Goal: Transaction & Acquisition: Purchase product/service

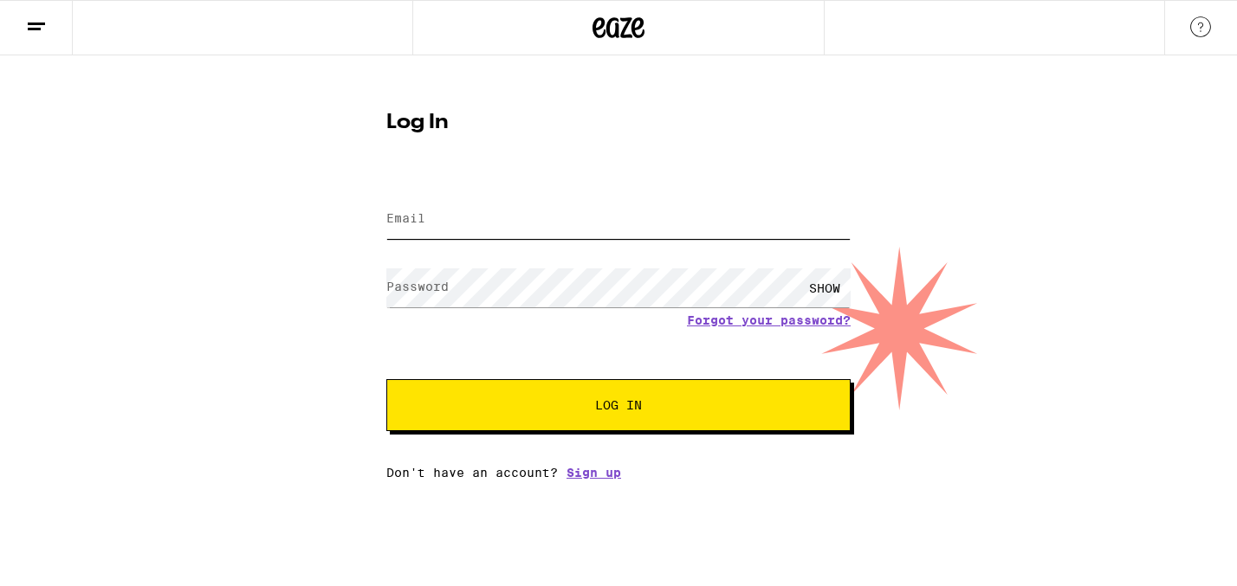
click at [417, 232] on input "Email" at bounding box center [618, 219] width 464 height 39
type input "[EMAIL_ADDRESS][DOMAIN_NAME]"
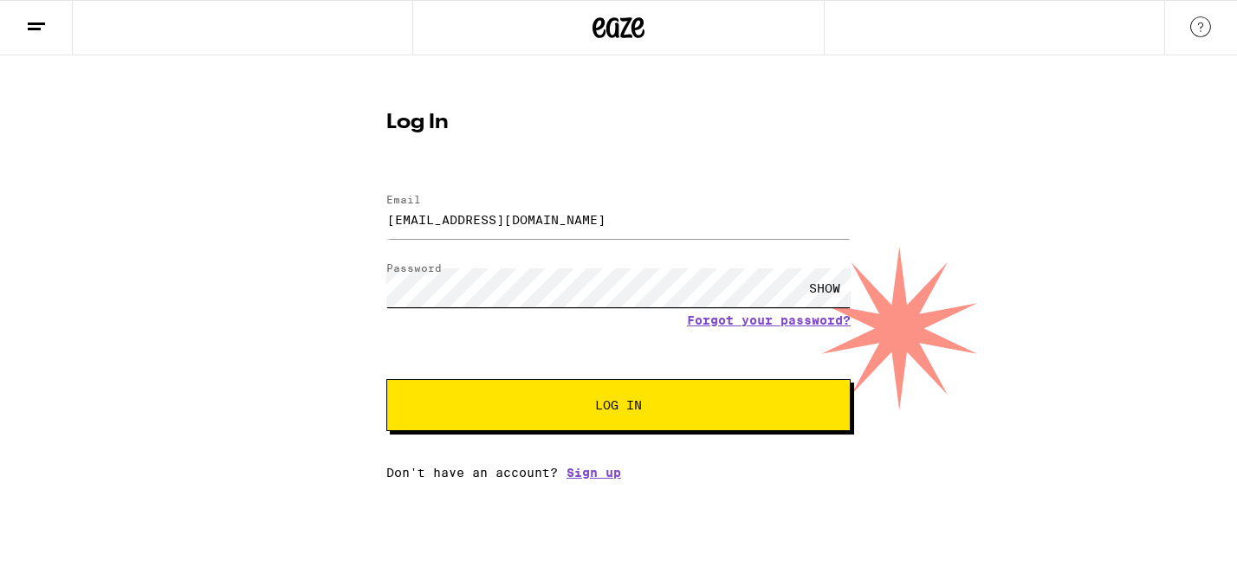
click at [386, 379] on button "Log In" at bounding box center [618, 405] width 464 height 52
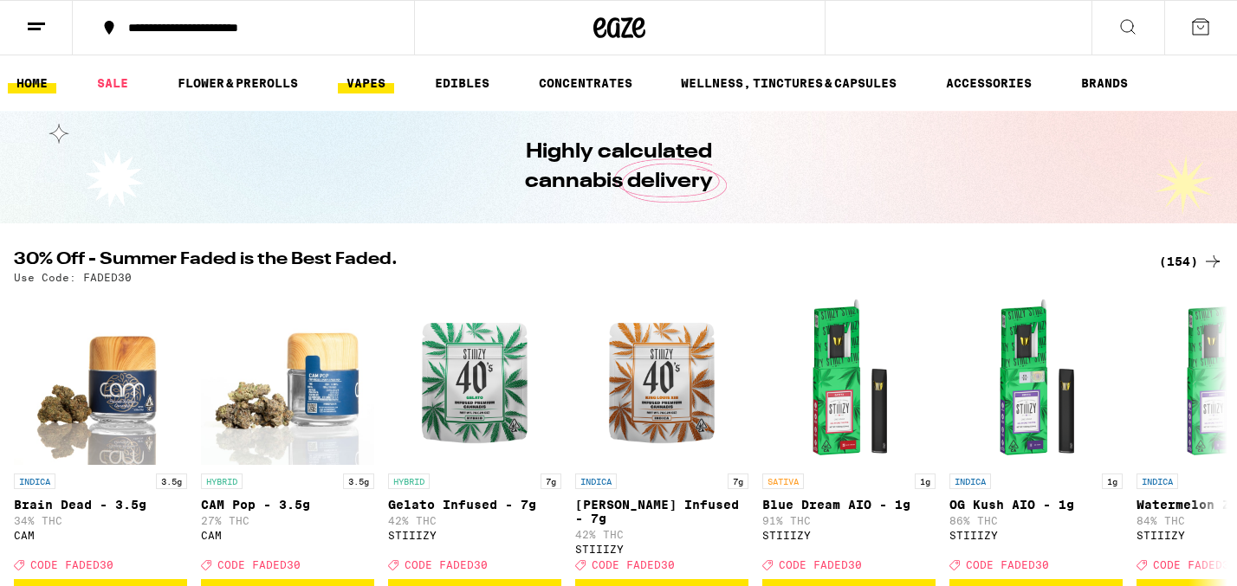
click at [366, 88] on link "VAPES" at bounding box center [366, 83] width 56 height 21
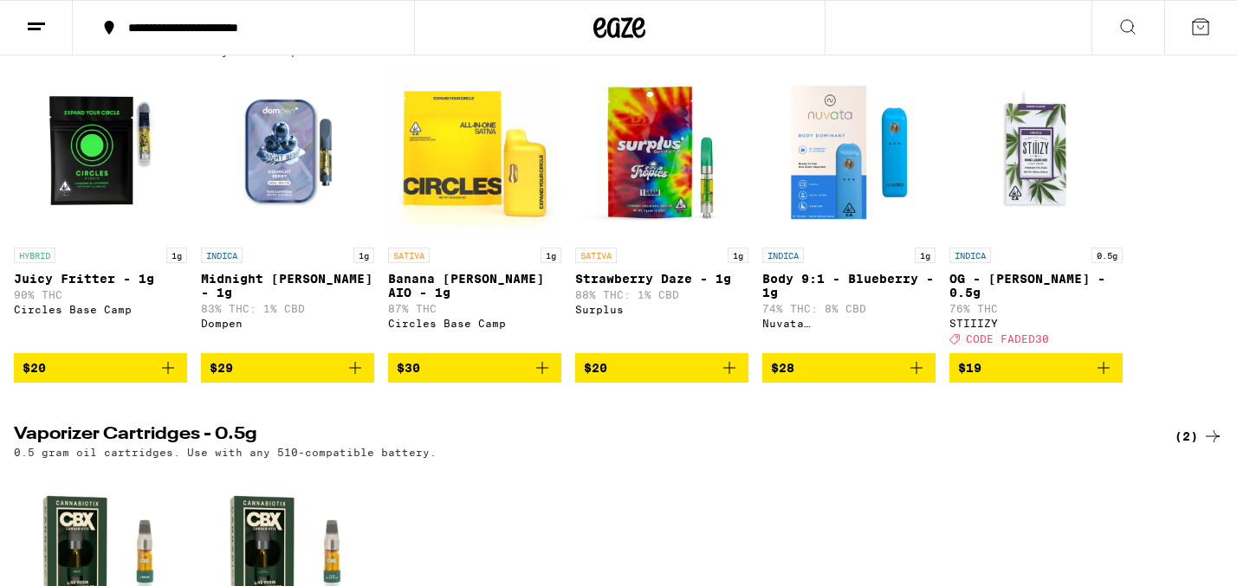
scroll to position [223, 0]
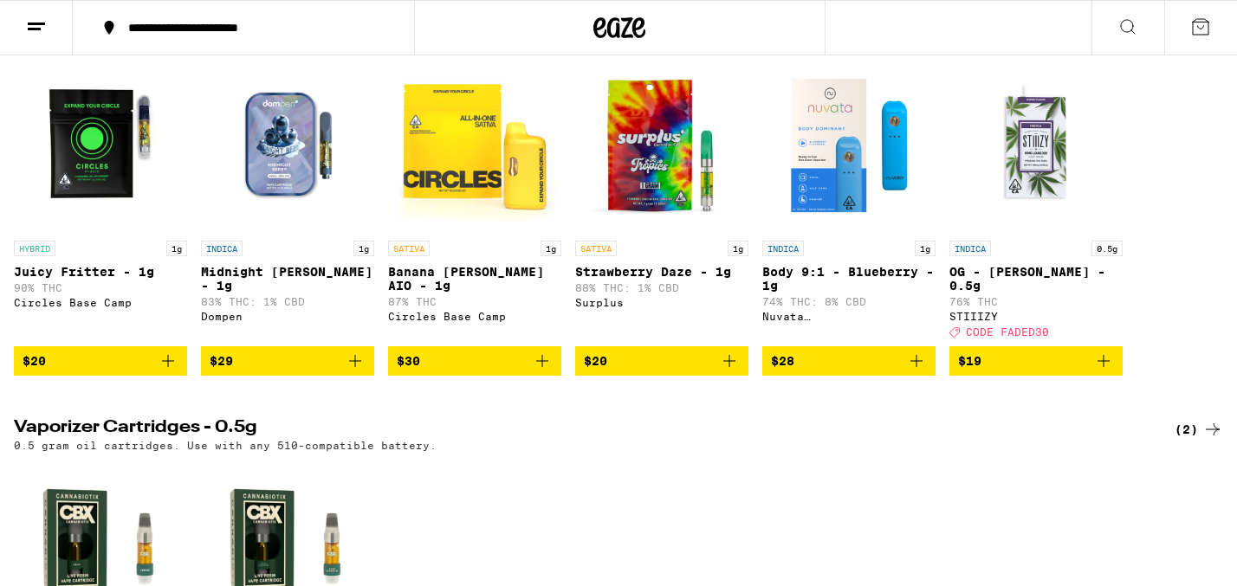
click at [170, 372] on icon "Add to bag" at bounding box center [168, 361] width 21 height 21
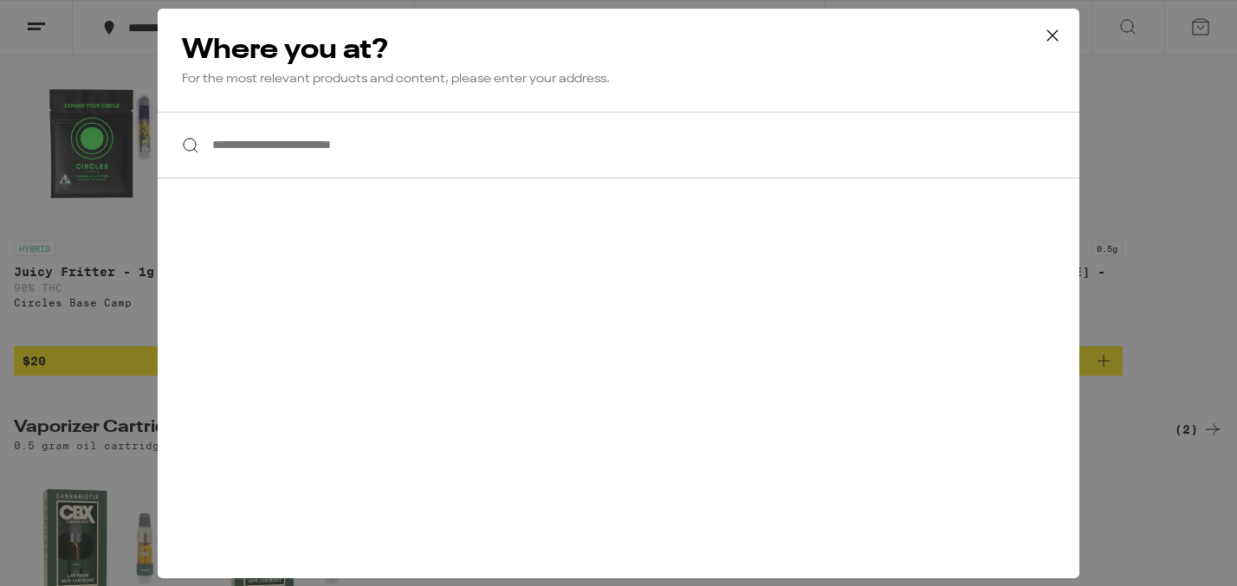
click at [320, 160] on input "**********" at bounding box center [619, 145] width 922 height 67
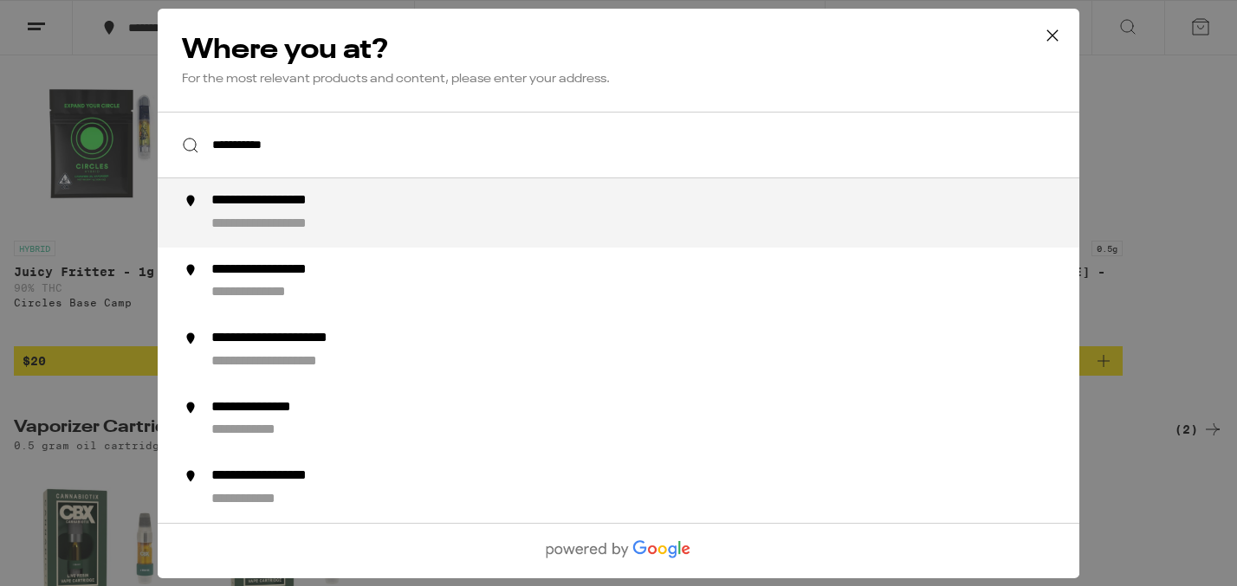
click at [267, 209] on div "**********" at bounding box center [291, 201] width 161 height 18
type input "**********"
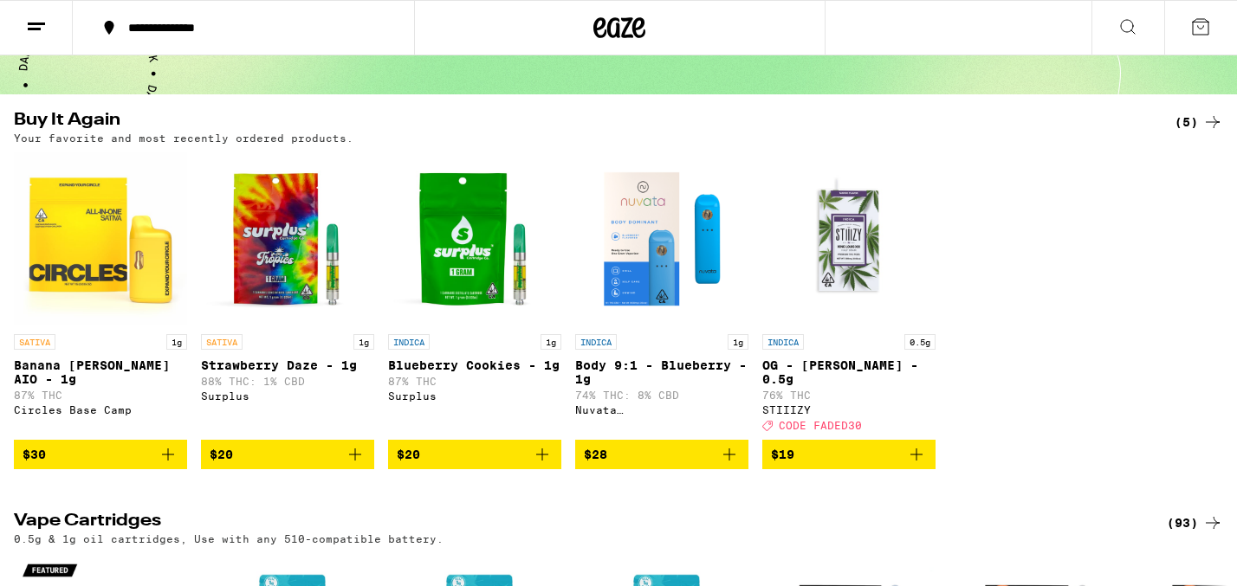
scroll to position [147, 0]
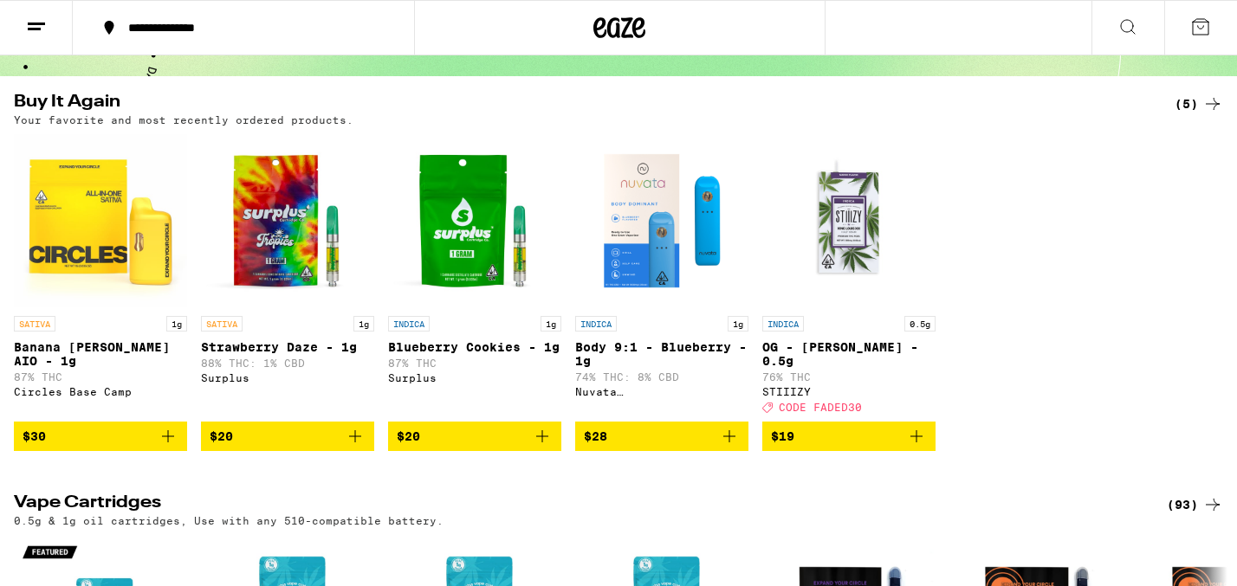
click at [544, 443] on icon "Add to bag" at bounding box center [542, 436] width 12 height 12
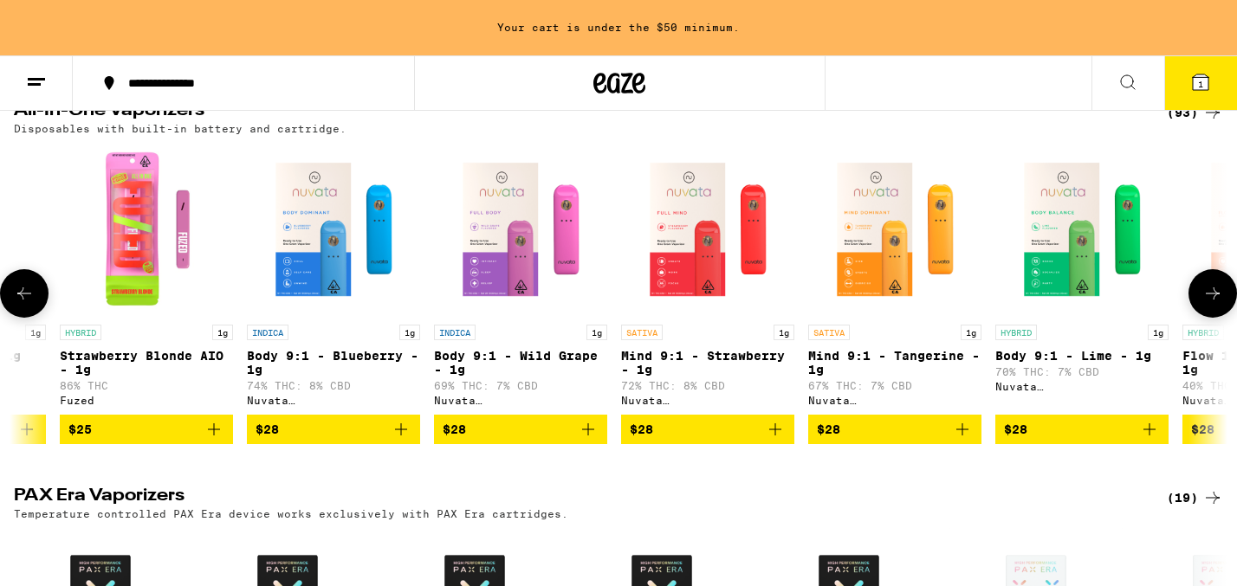
scroll to position [0, 890]
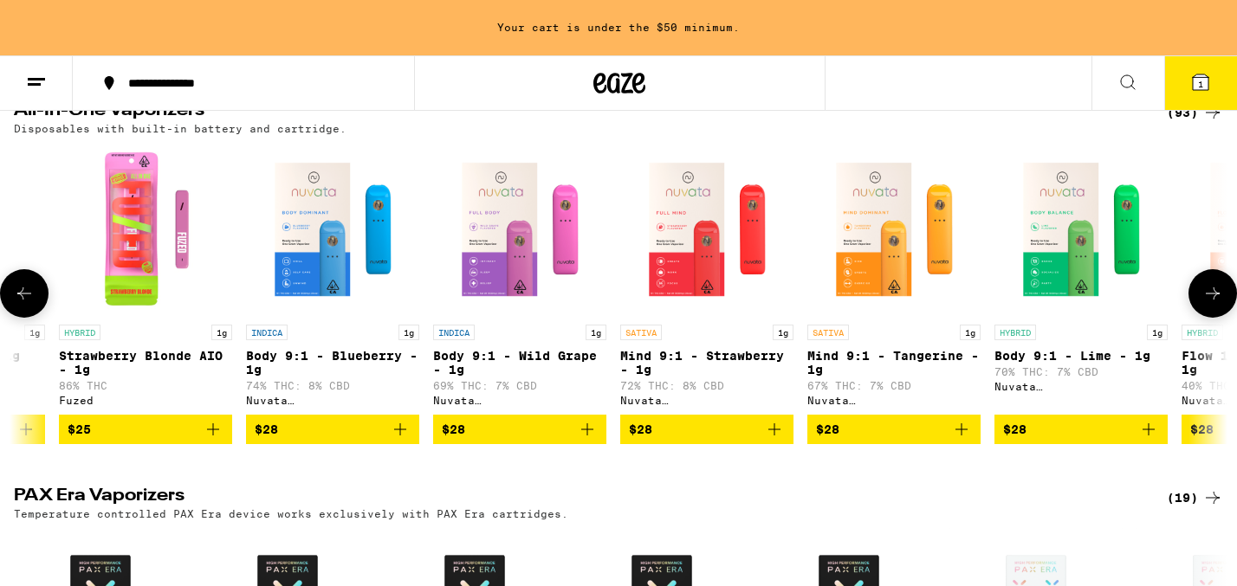
click at [779, 440] on icon "Add to bag" at bounding box center [774, 429] width 21 height 21
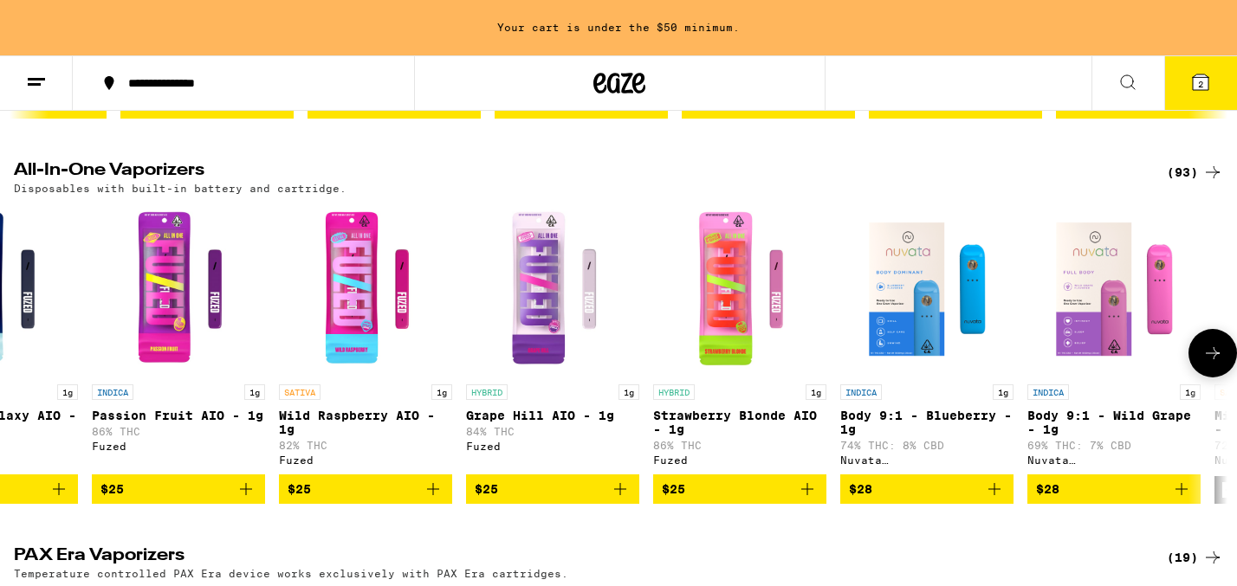
scroll to position [0, 0]
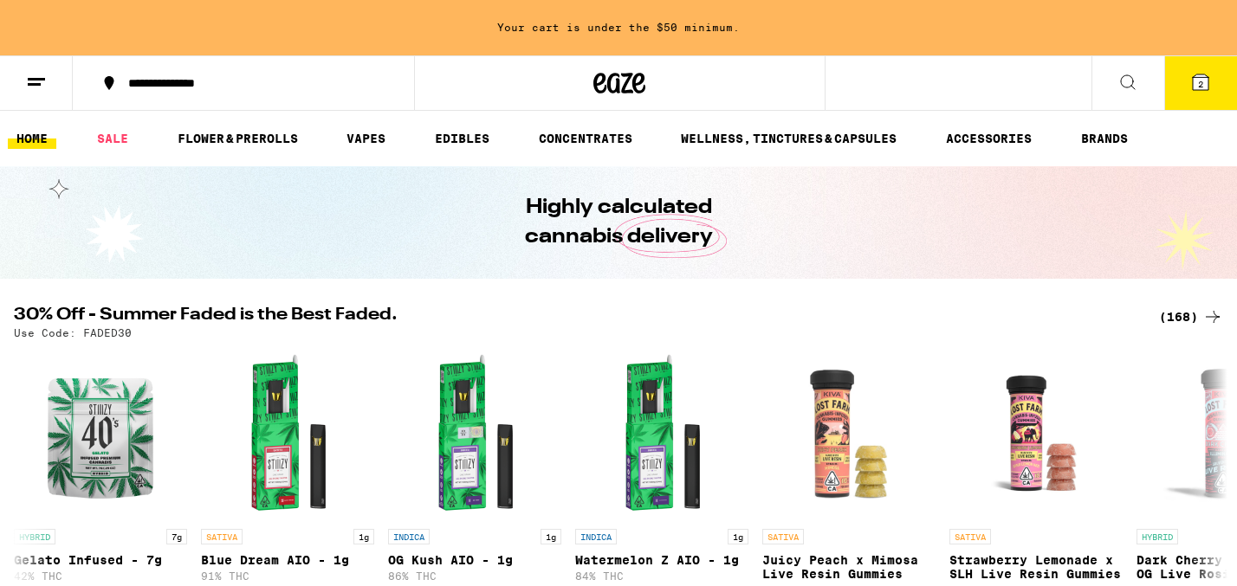
click at [753, 129] on link "WELLNESS, TINCTURES & CAPSULES" at bounding box center [788, 138] width 233 height 21
click at [750, 136] on link "WELLNESS, TINCTURES & CAPSULES" at bounding box center [788, 138] width 233 height 21
click at [798, 141] on link "WELLNESS, TINCTURES & CAPSULES" at bounding box center [788, 138] width 233 height 21
click at [689, 138] on link "WELLNESS, TINCTURES & CAPSULES" at bounding box center [788, 138] width 233 height 21
click at [849, 121] on ul "HOME SALE FLOWER & PREROLLS VAPES EDIBLES CONCENTRATES WELLNESS, TINCTURES & CA…" at bounding box center [618, 138] width 1237 height 55
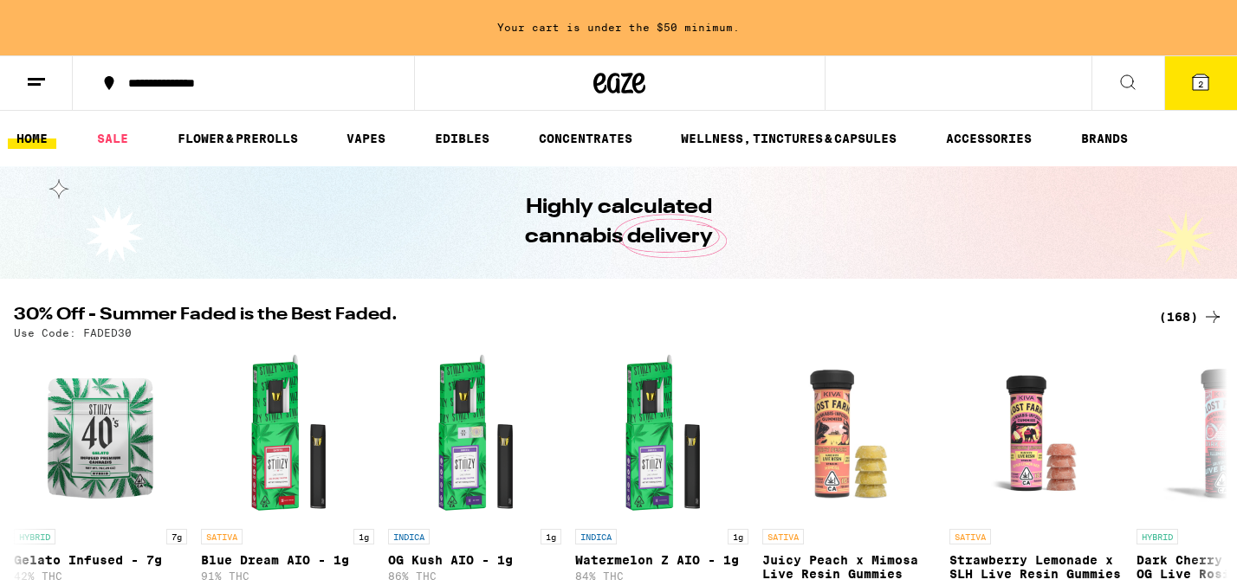
click at [848, 137] on link "WELLNESS, TINCTURES & CAPSULES" at bounding box center [788, 138] width 233 height 21
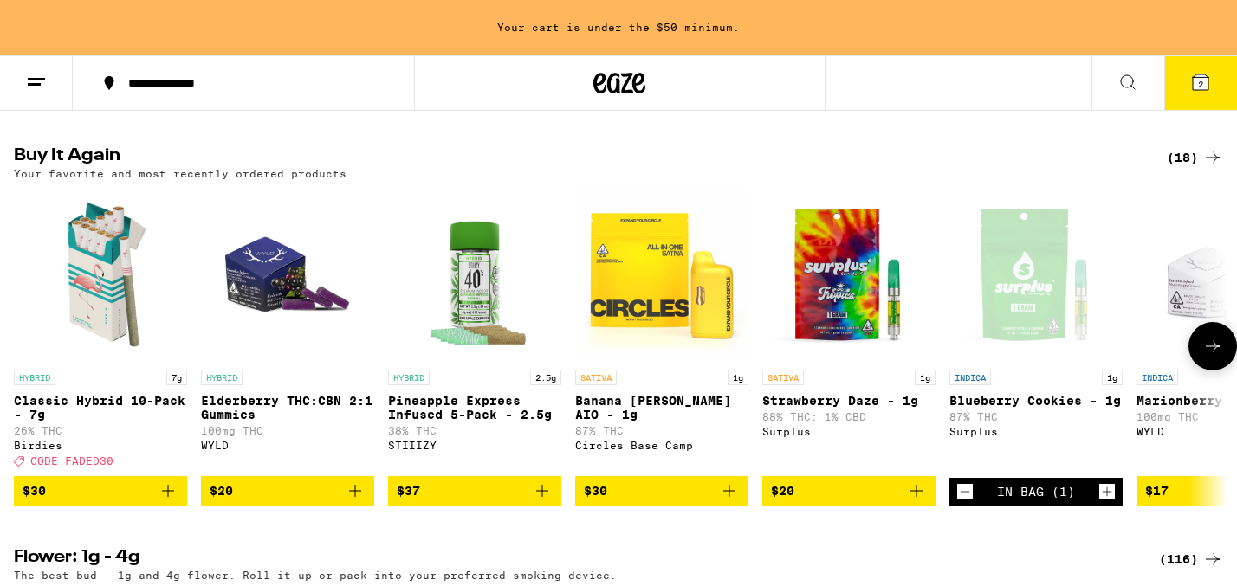
scroll to position [955, 0]
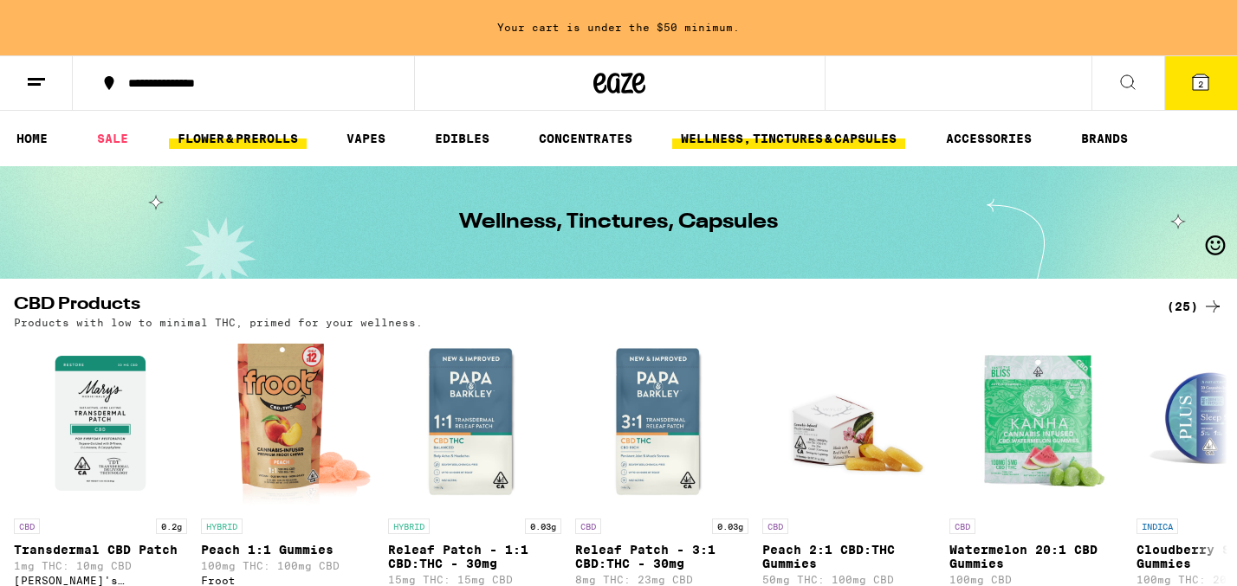
click at [257, 146] on link "FLOWER & PREROLLS" at bounding box center [238, 138] width 138 height 21
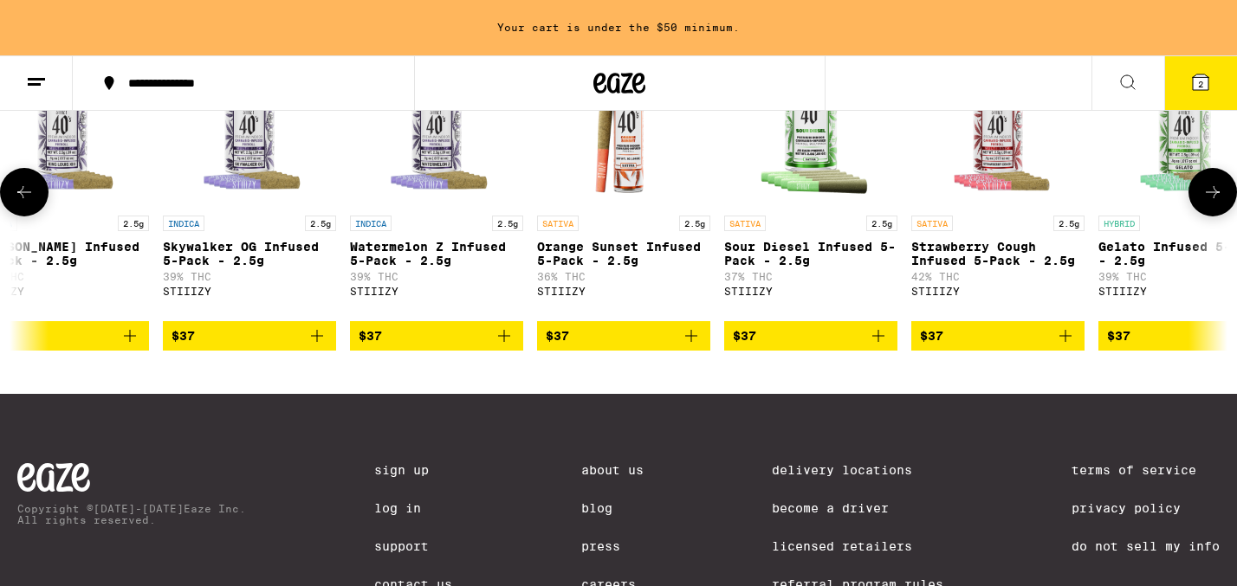
scroll to position [1510, 0]
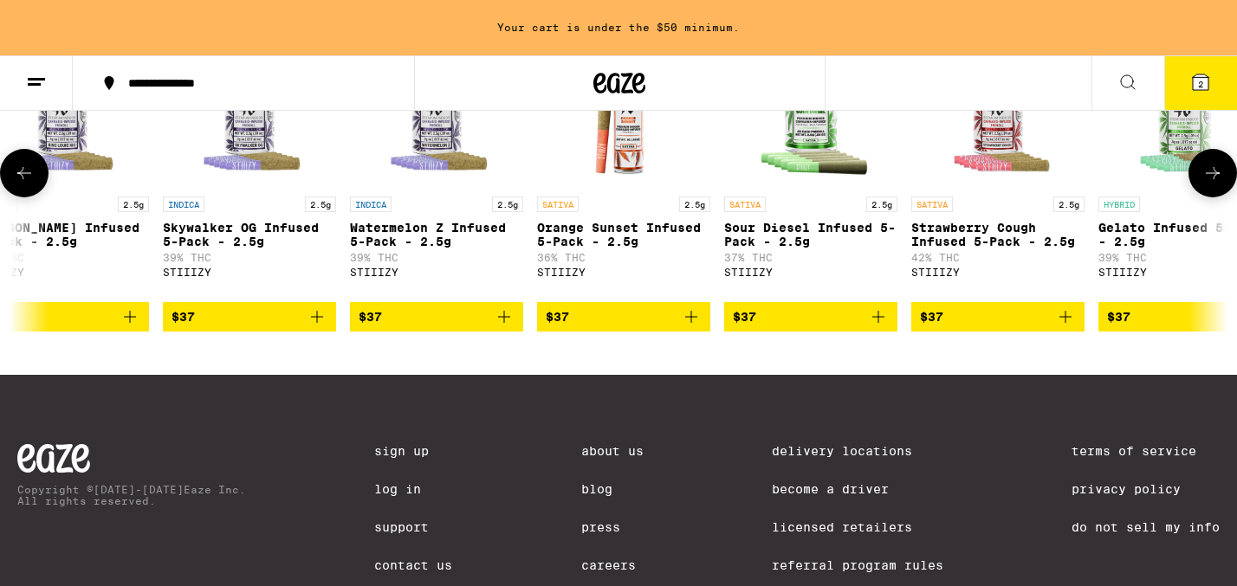
click at [692, 327] on icon "Add to bag" at bounding box center [691, 317] width 21 height 21
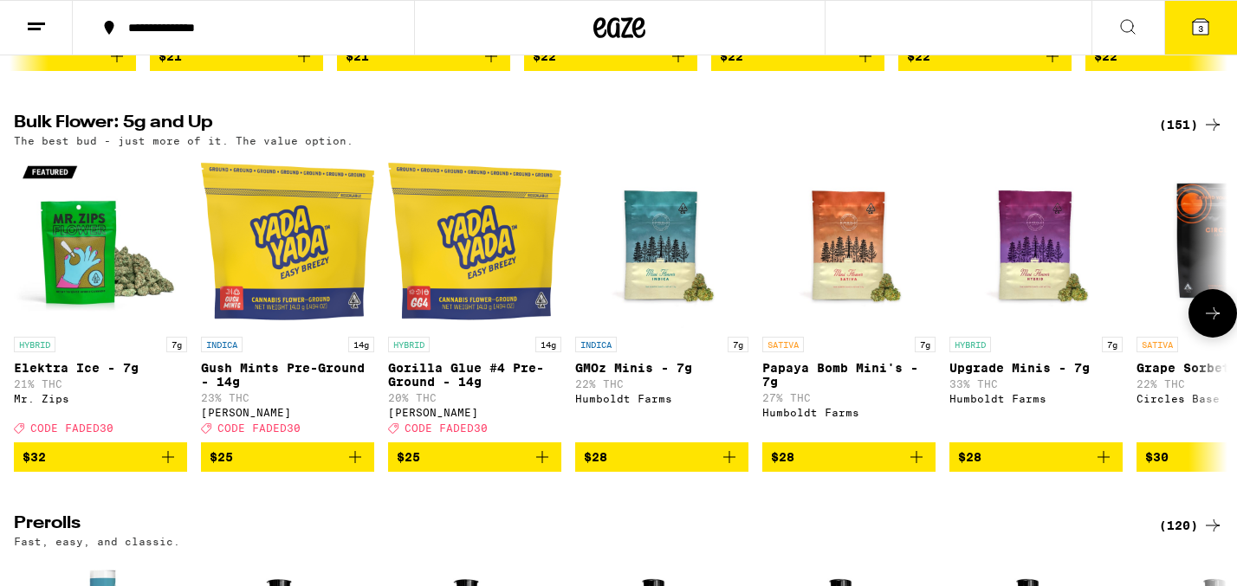
scroll to position [0, 0]
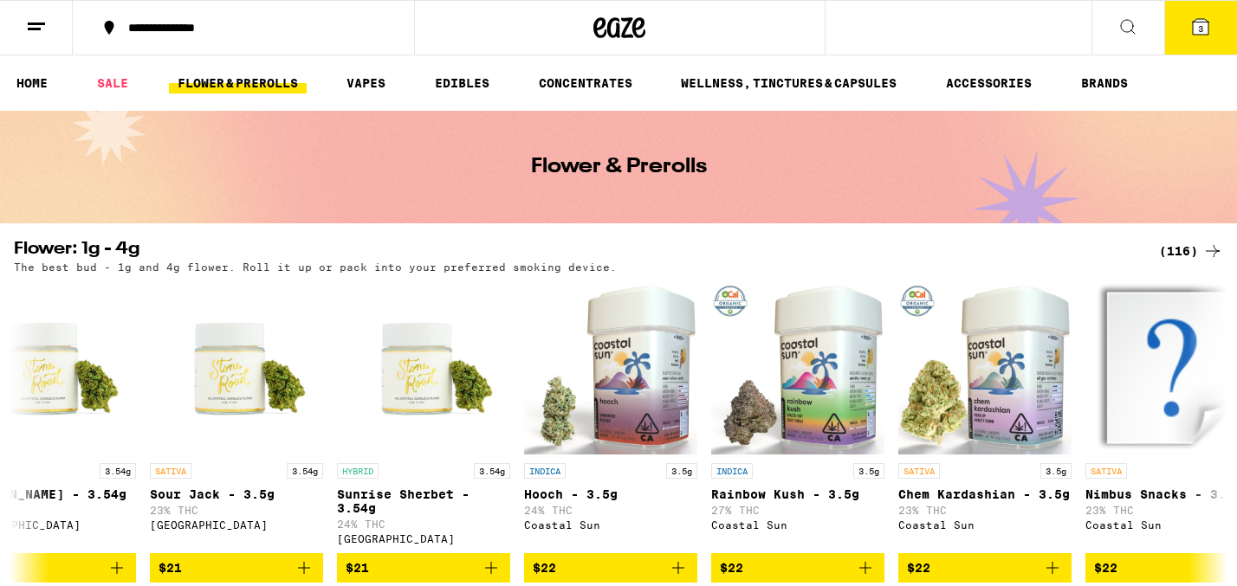
click at [1202, 35] on icon at bounding box center [1200, 26] width 21 height 21
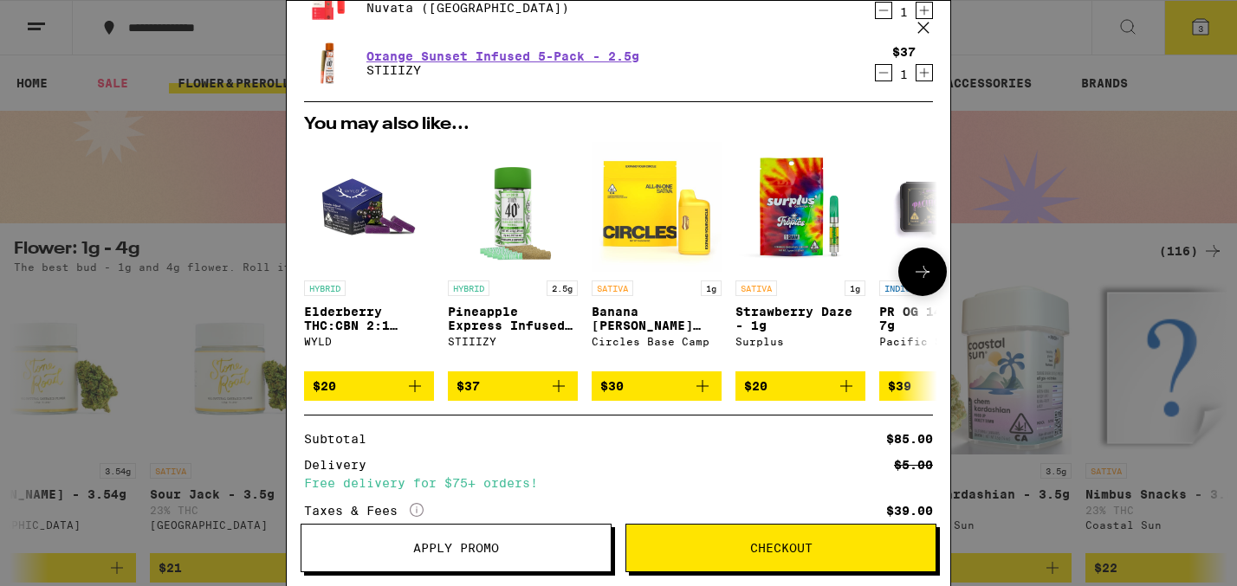
scroll to position [151, 0]
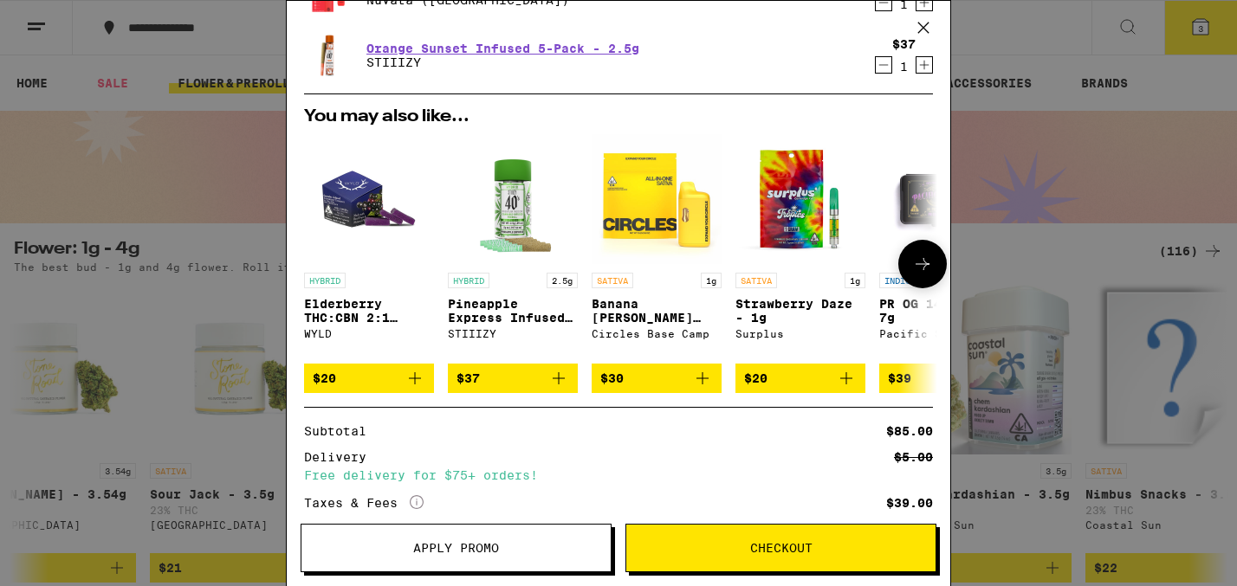
click at [422, 386] on icon "Add to bag" at bounding box center [414, 378] width 21 height 21
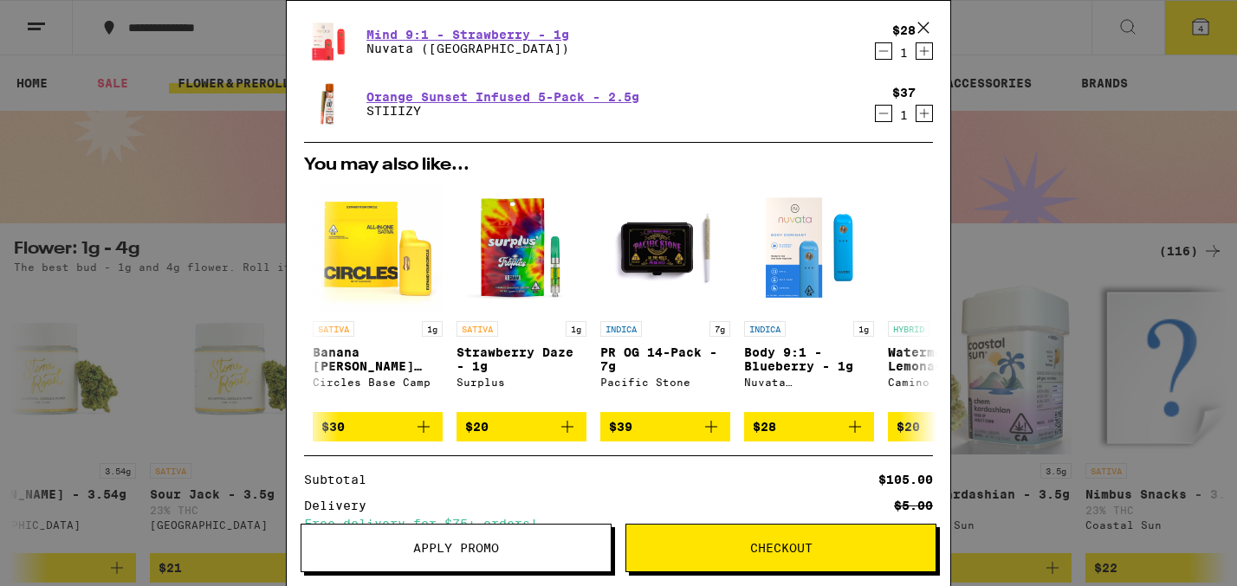
scroll to position [166, 0]
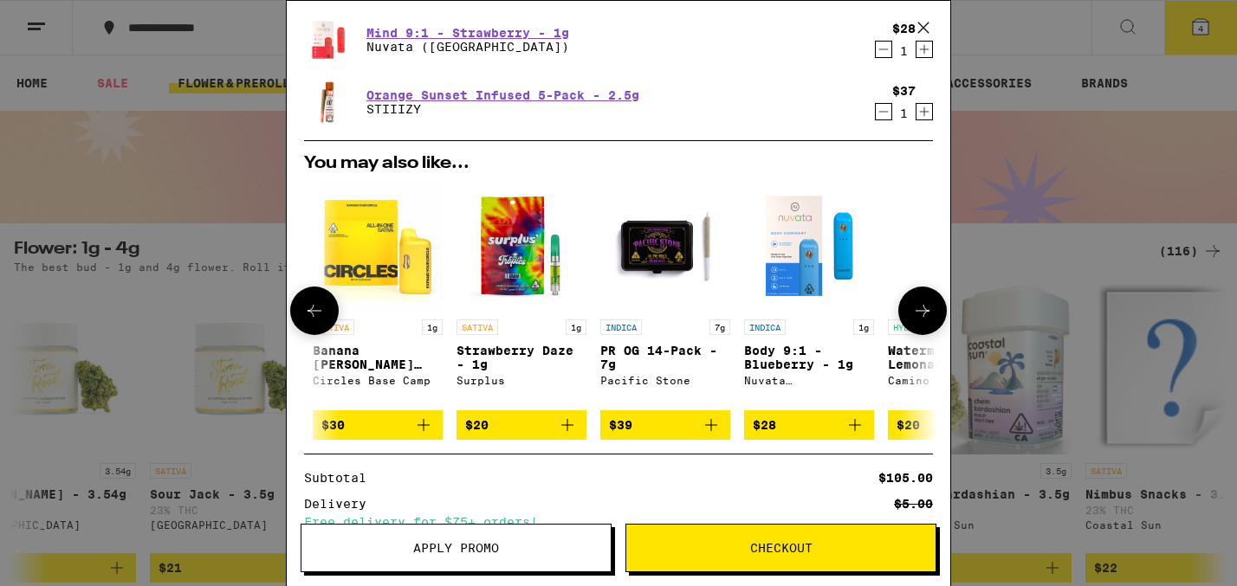
click at [572, 431] on icon "Add to bag" at bounding box center [567, 425] width 21 height 21
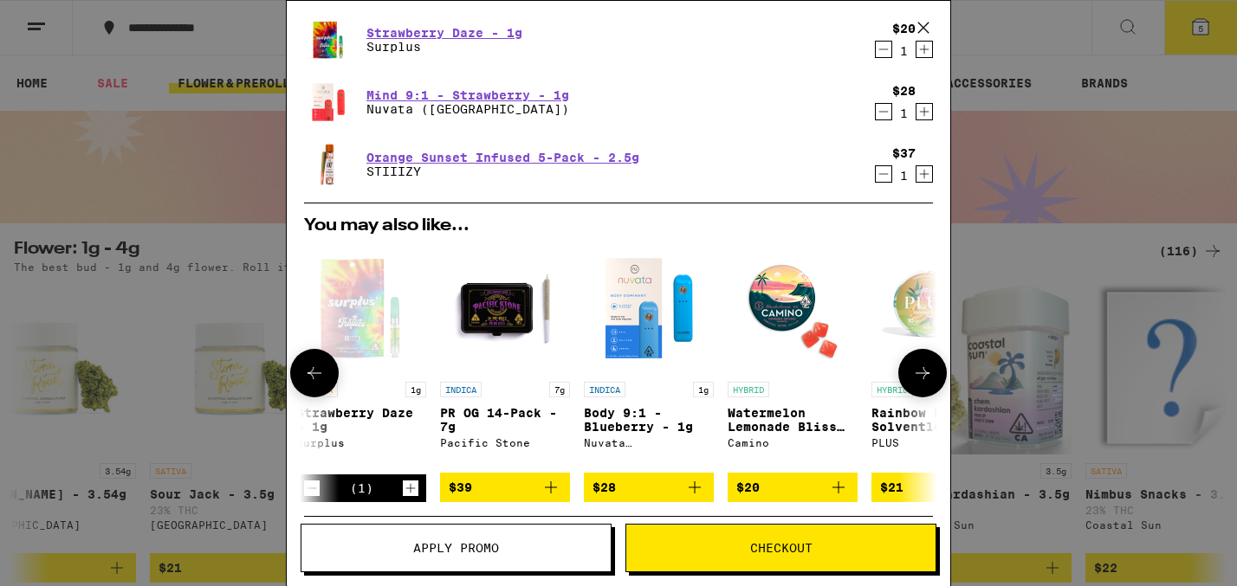
scroll to position [0, 511]
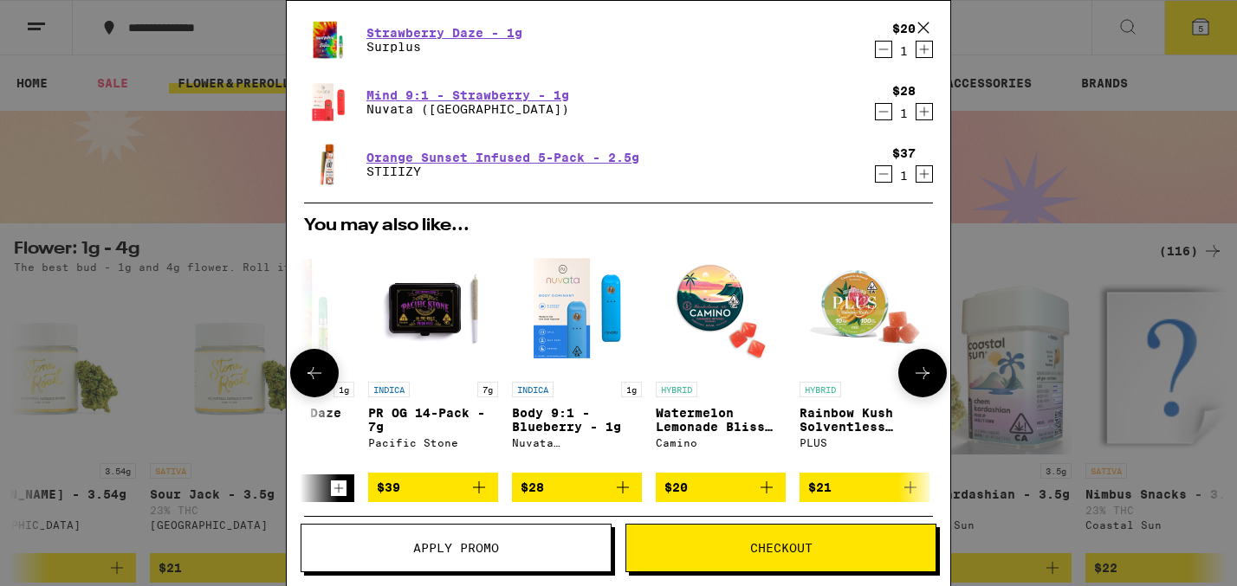
click at [770, 498] on icon "Add to bag" at bounding box center [766, 487] width 21 height 21
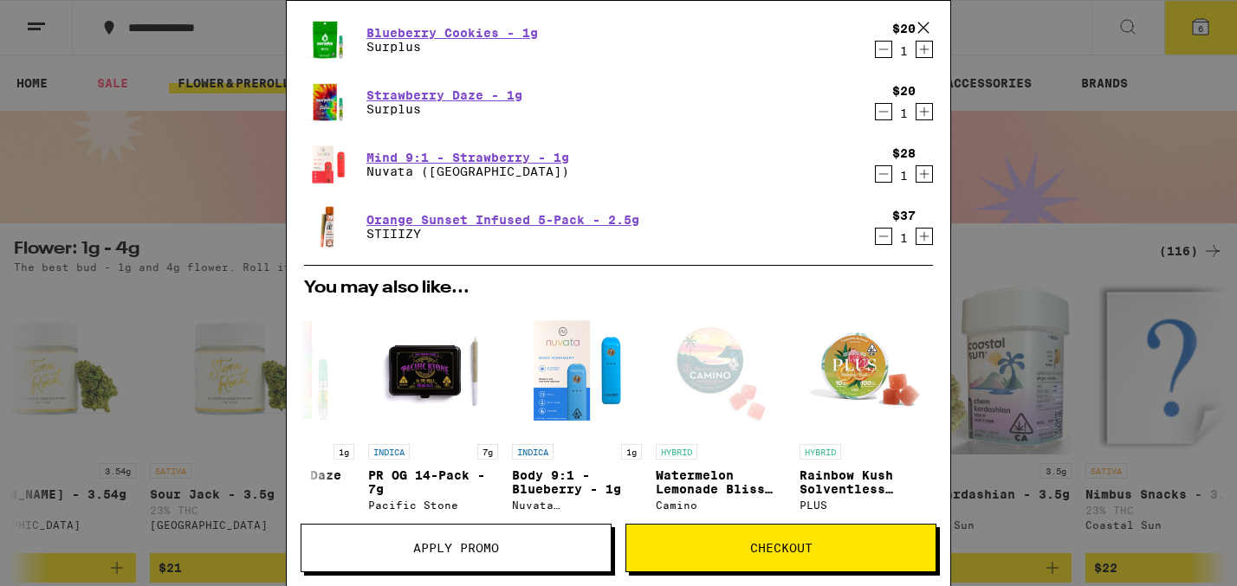
click at [787, 547] on span "Checkout" at bounding box center [781, 548] width 62 height 12
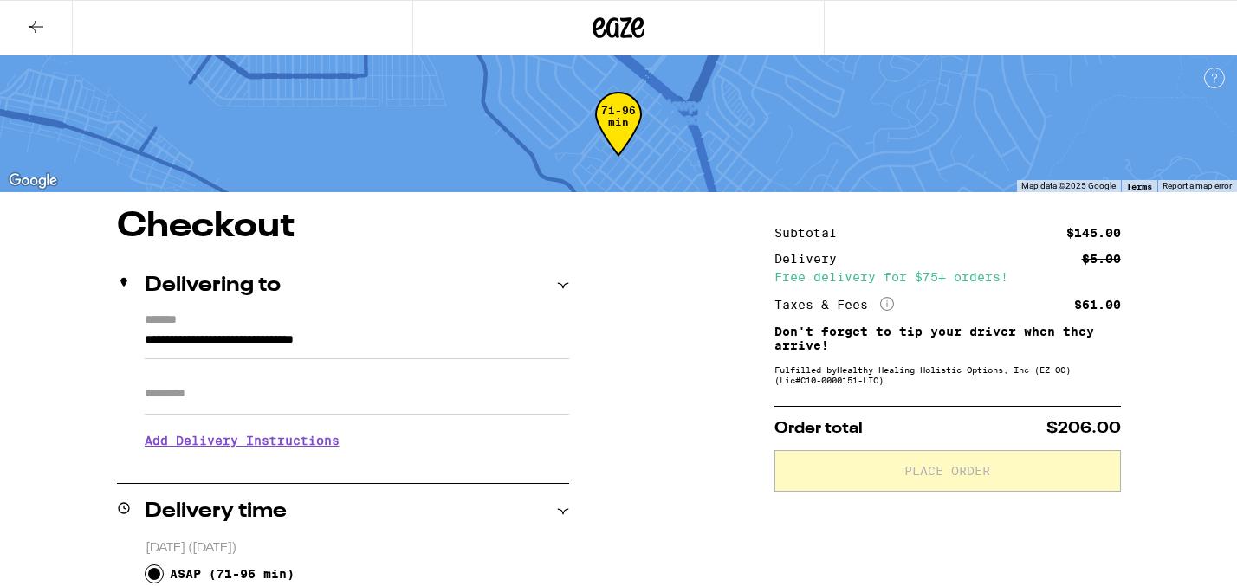
click at [172, 398] on input "Apt/Suite" at bounding box center [357, 394] width 424 height 42
type input "********"
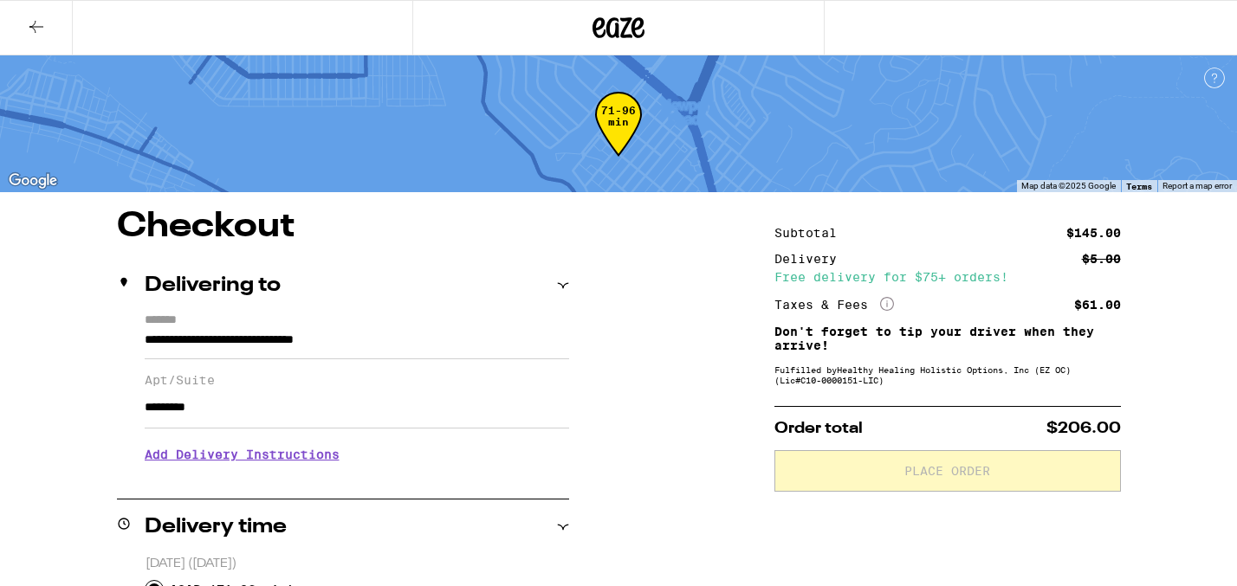
click at [283, 461] on h3 "Add Delivery Instructions" at bounding box center [357, 455] width 424 height 40
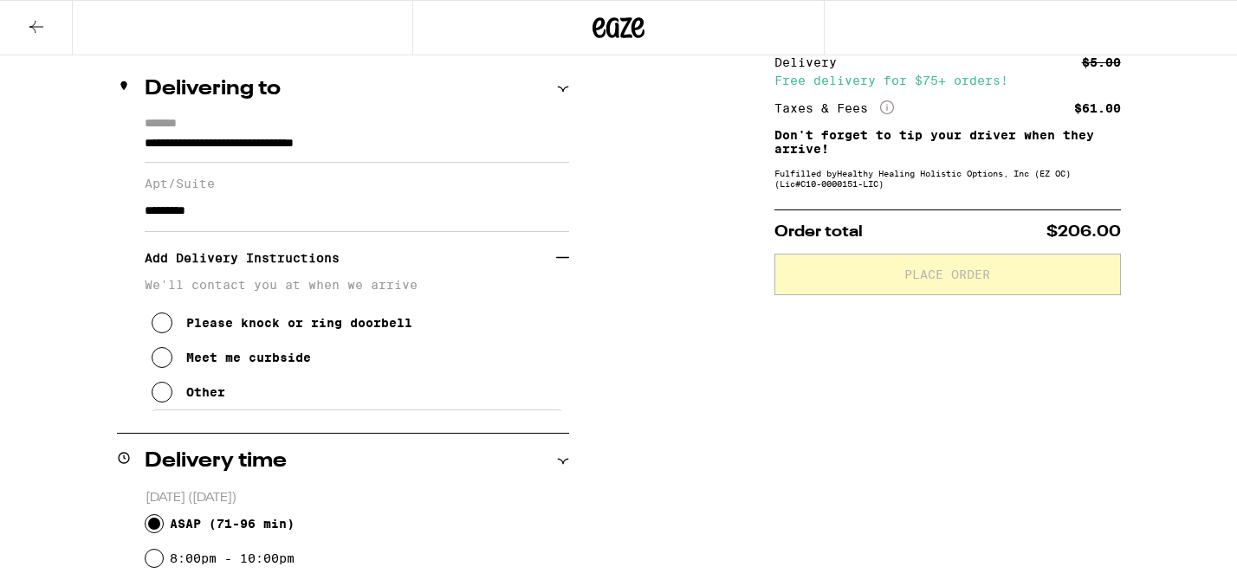
scroll to position [225, 0]
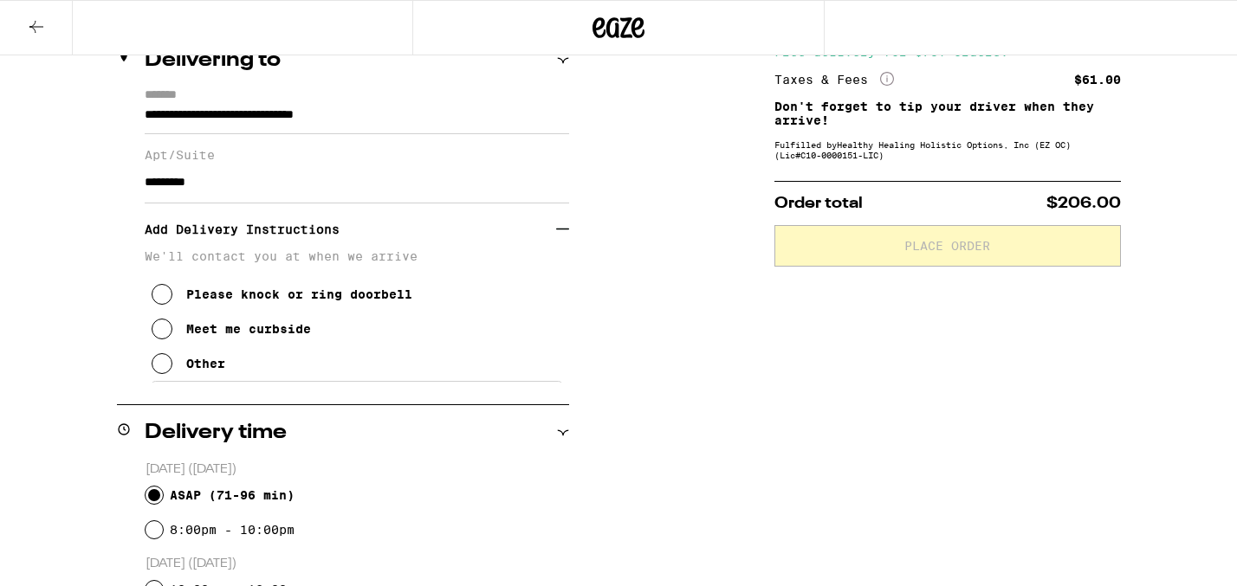
click at [159, 305] on icon at bounding box center [162, 294] width 21 height 21
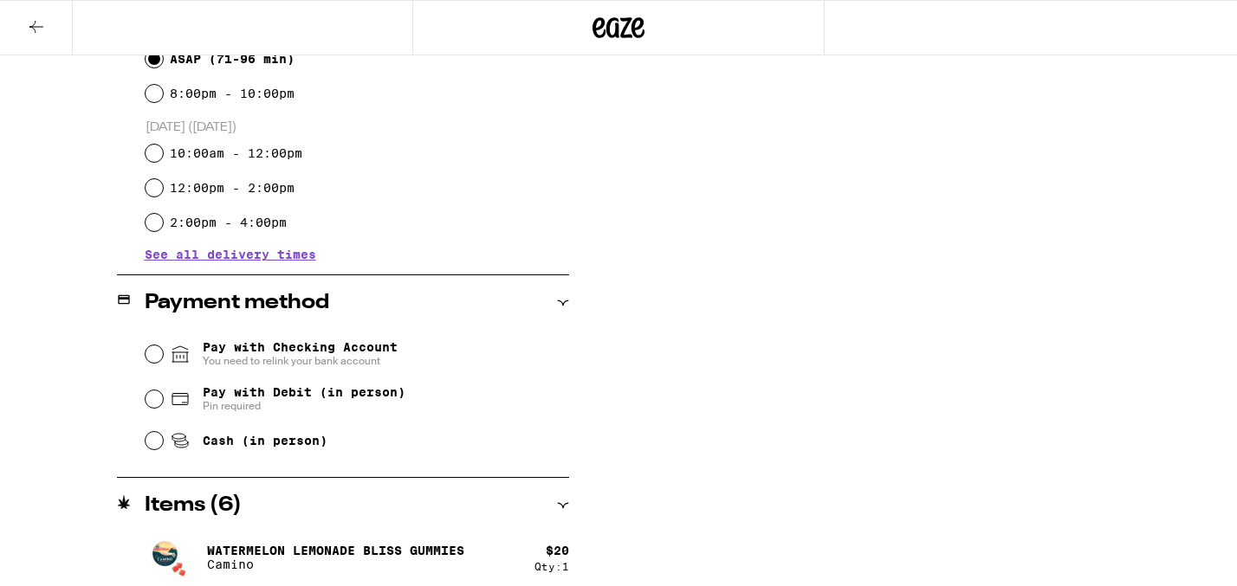
scroll to position [667, 0]
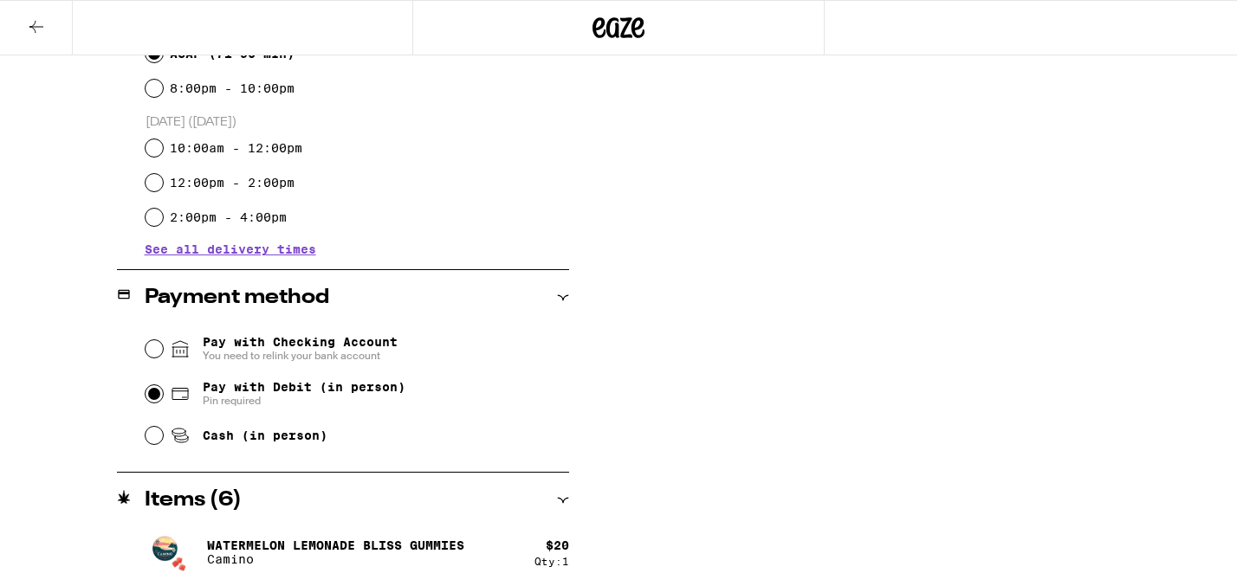
click at [156, 394] on input "Pay with Debit (in person) Pin required" at bounding box center [154, 393] width 17 height 17
radio input "true"
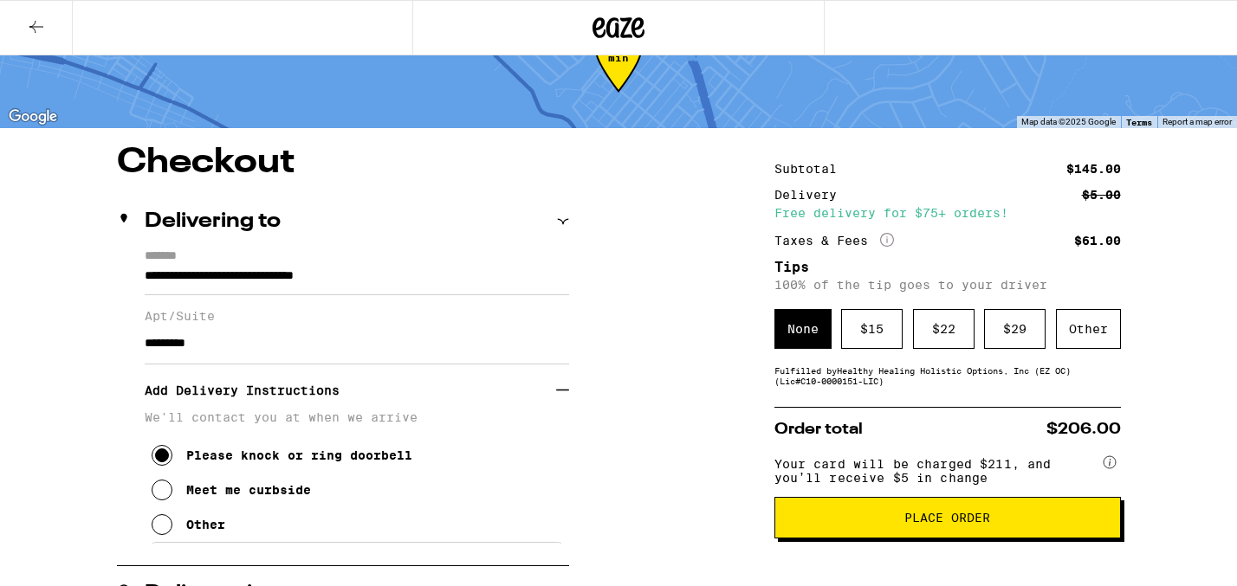
scroll to position [130, 0]
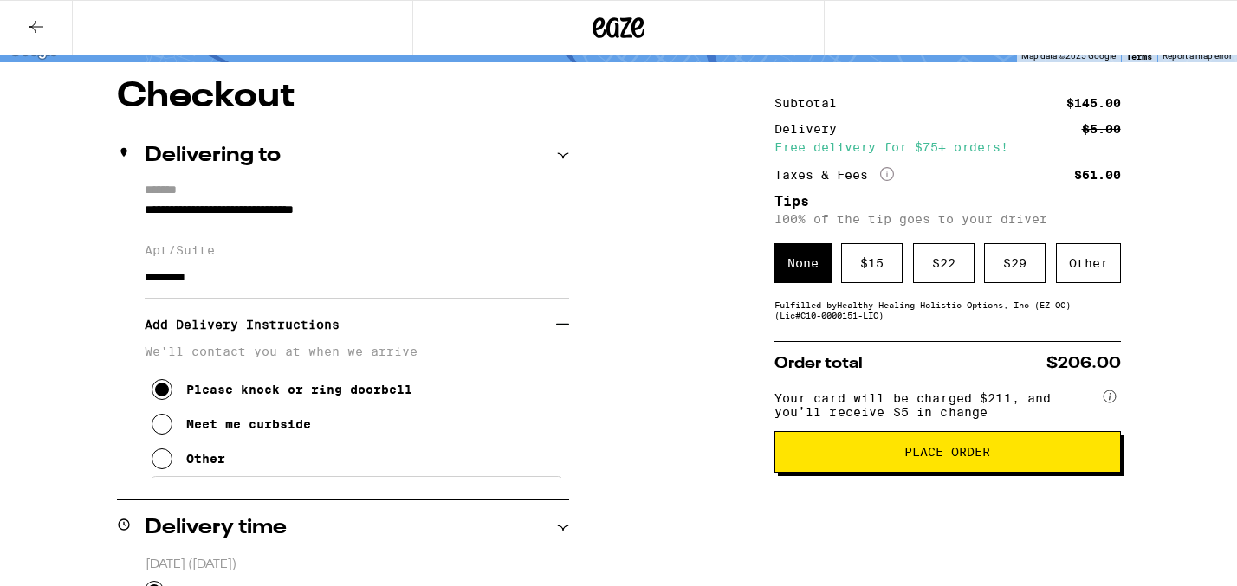
click at [947, 458] on span "Place Order" at bounding box center [947, 452] width 86 height 12
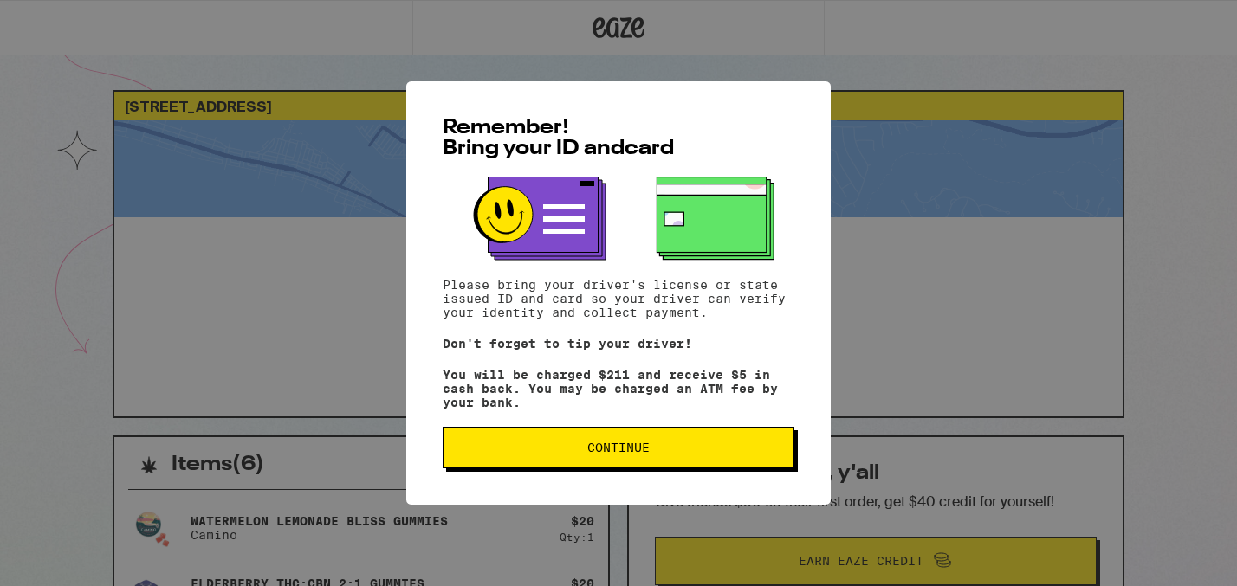
click at [610, 453] on span "Continue" at bounding box center [618, 448] width 62 height 12
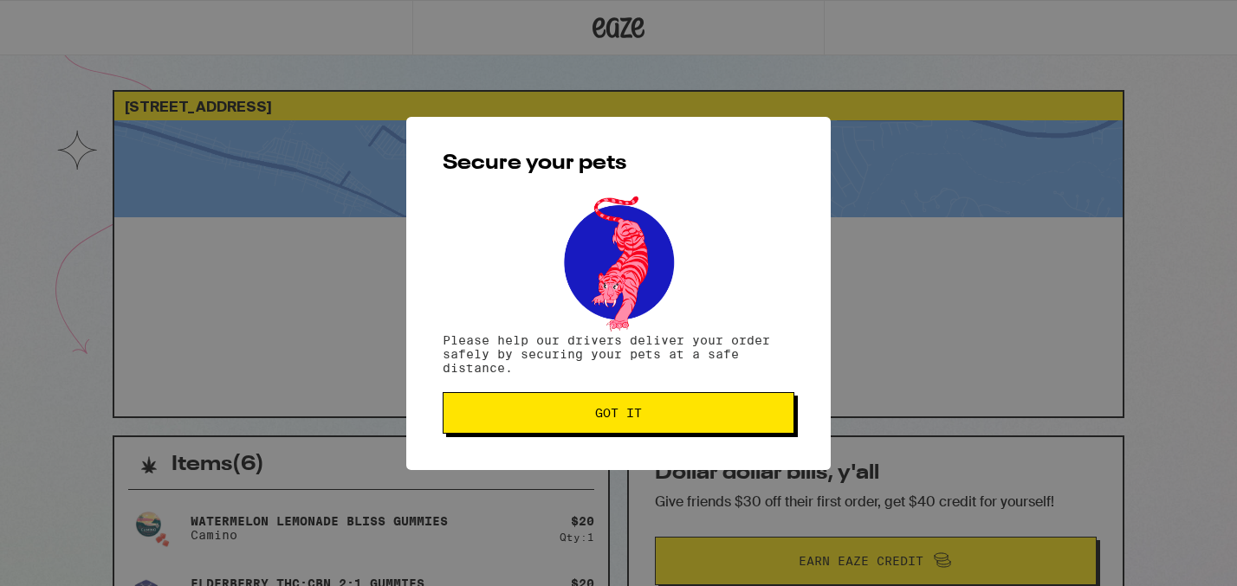
click at [625, 411] on span "Got it" at bounding box center [618, 413] width 47 height 12
